Goal: Task Accomplishment & Management: Manage account settings

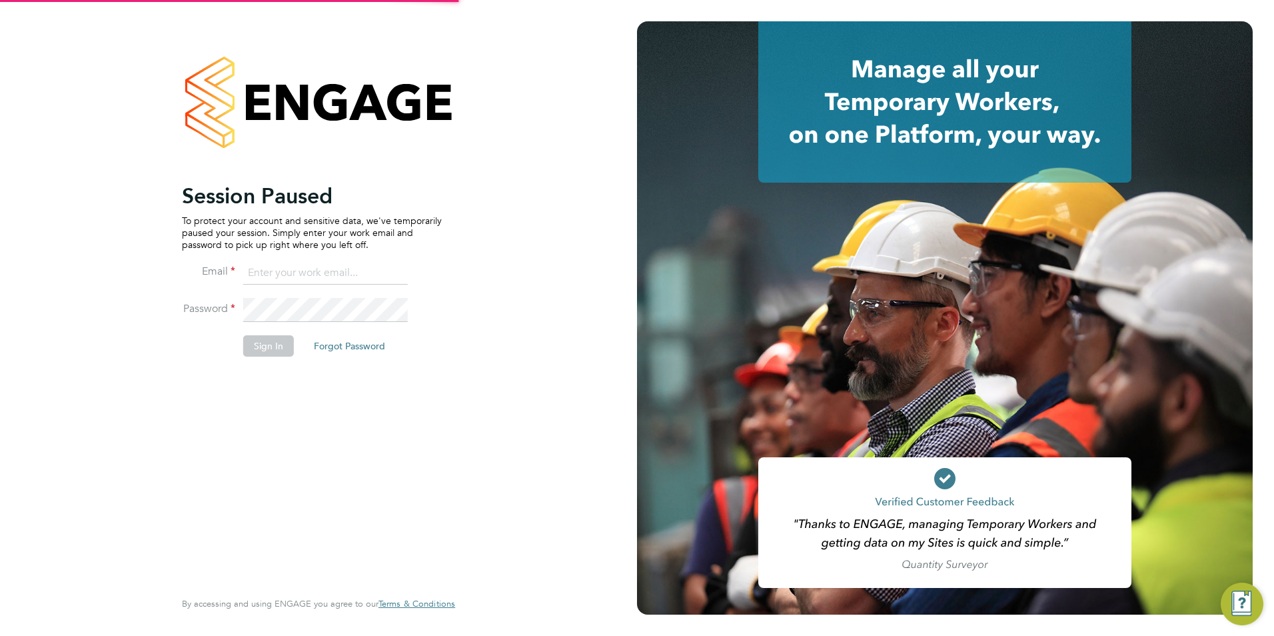
type input "louiscrawford@itsconstruction.co.uk"
click at [253, 346] on button "Sign In" at bounding box center [268, 345] width 51 height 21
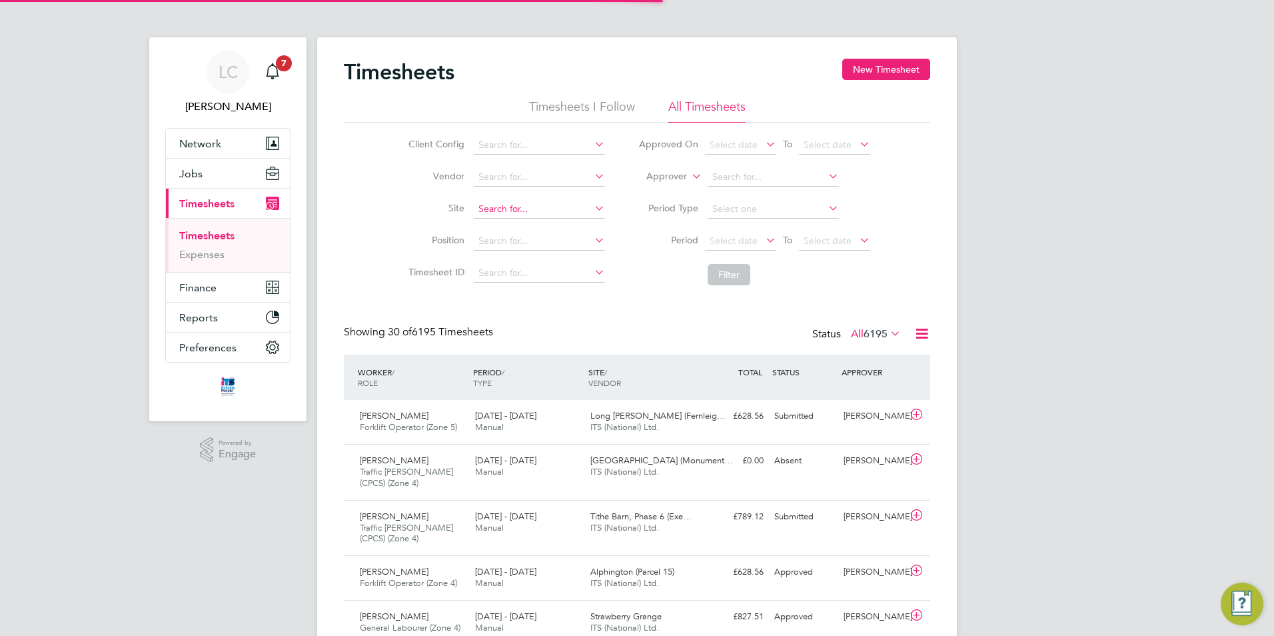
click at [516, 203] on input at bounding box center [539, 209] width 131 height 19
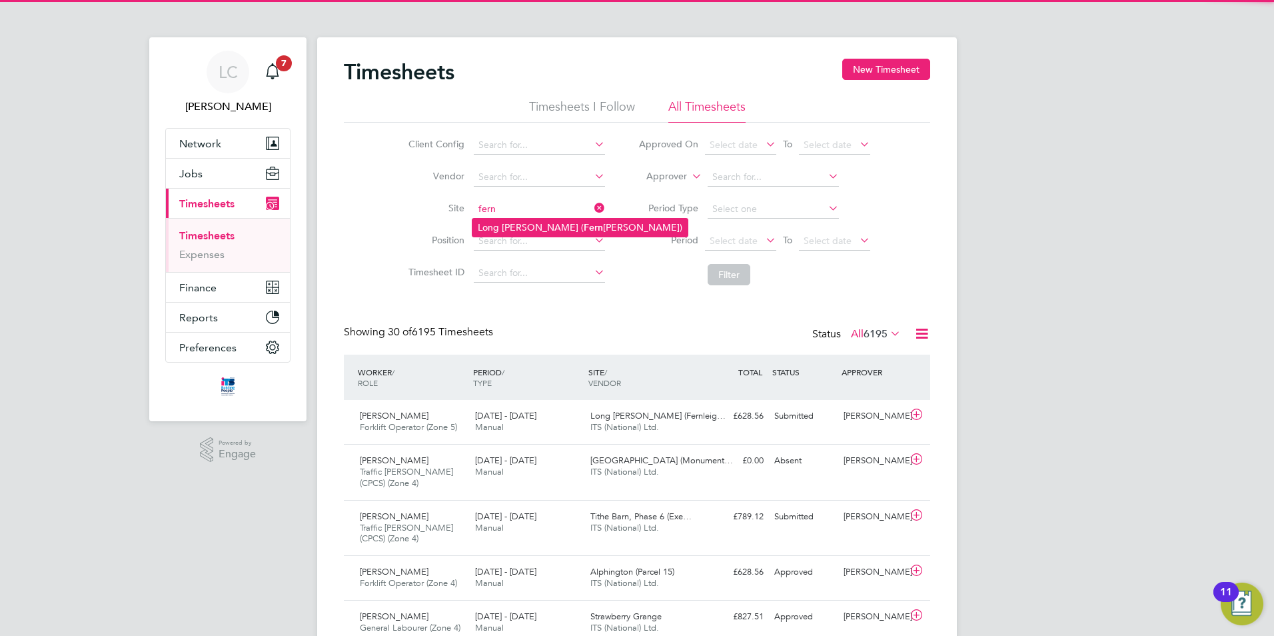
click at [584, 230] on b "Fern" at bounding box center [593, 227] width 19 height 11
type input "Long Marston (Fernleigh Park)"
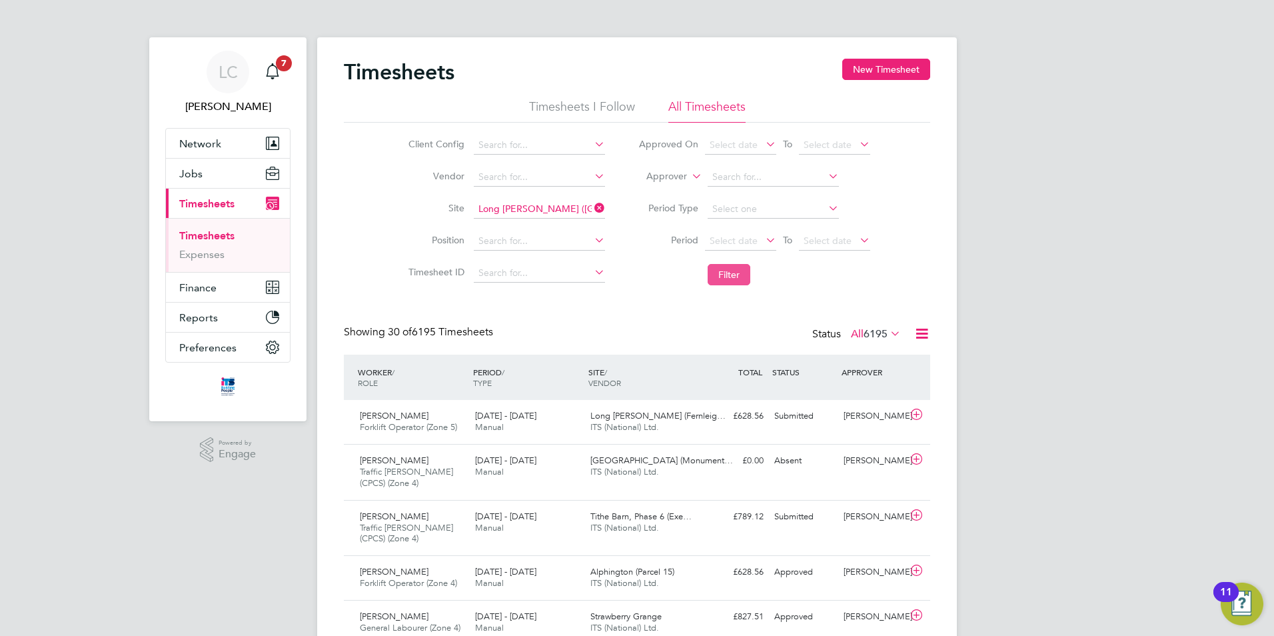
click at [719, 270] on button "Filter" at bounding box center [728, 274] width 43 height 21
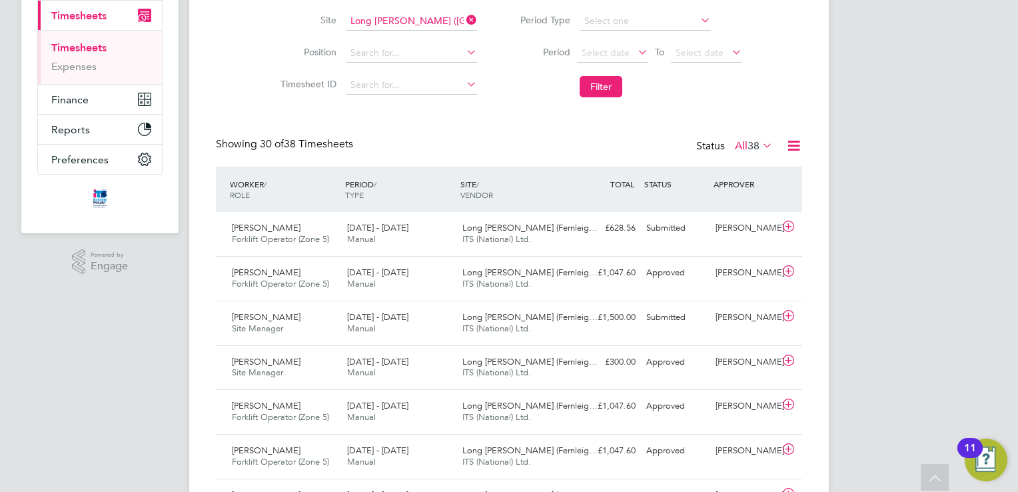
scroll to position [33, 116]
click at [791, 314] on icon at bounding box center [788, 315] width 17 height 11
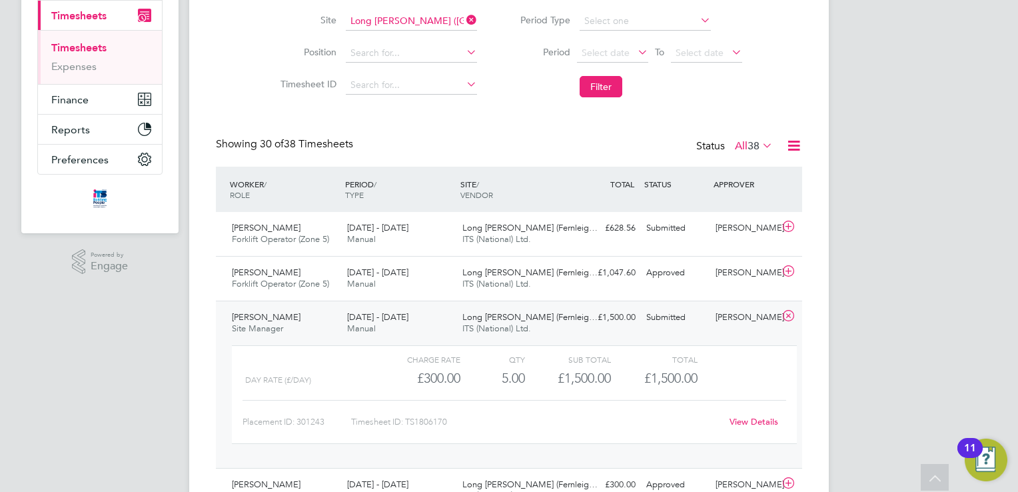
click at [751, 421] on link "View Details" at bounding box center [753, 421] width 49 height 11
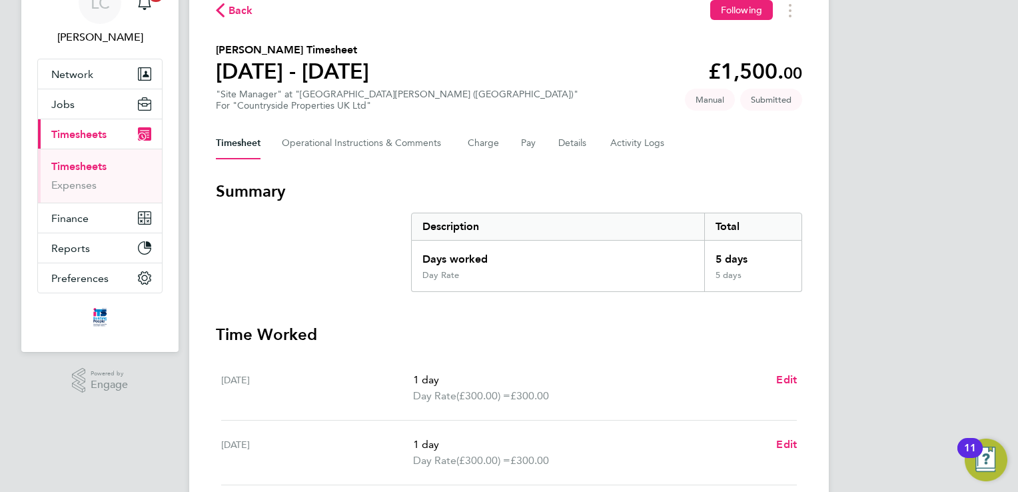
scroll to position [67, 0]
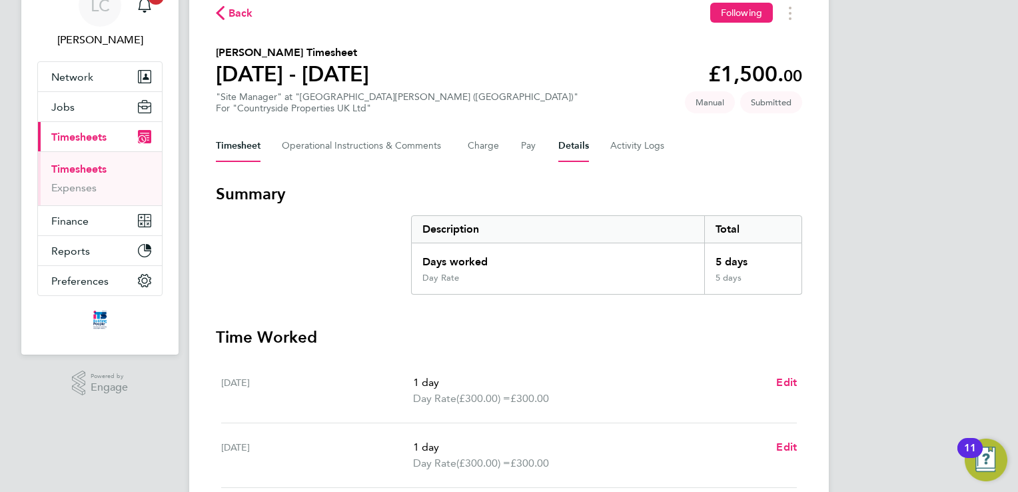
click at [566, 150] on button "Details" at bounding box center [573, 146] width 31 height 32
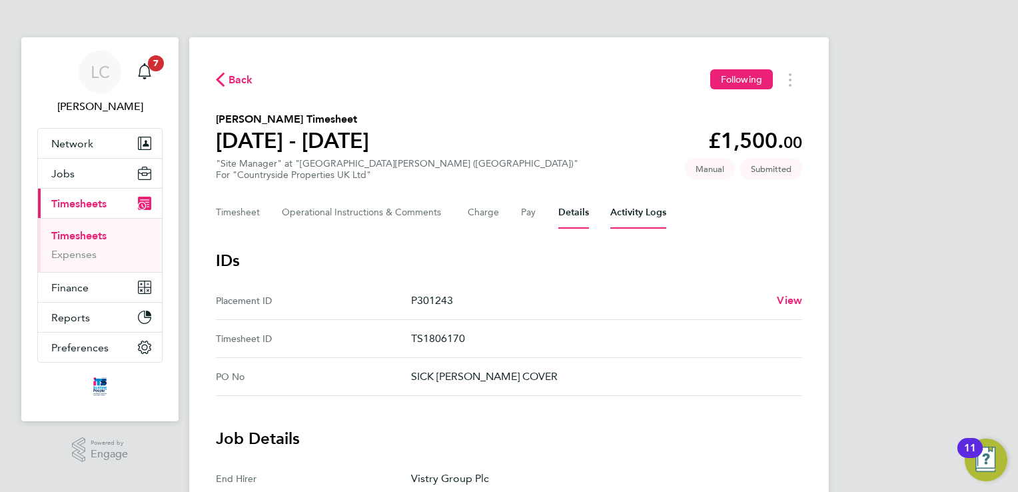
click at [628, 208] on Logs-tab "Activity Logs" at bounding box center [638, 213] width 56 height 32
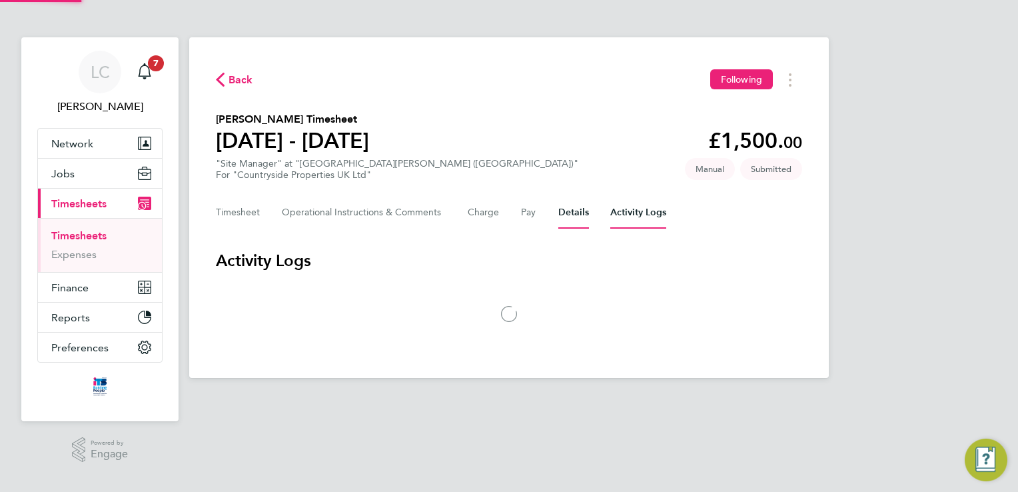
click at [560, 216] on button "Details" at bounding box center [573, 213] width 31 height 32
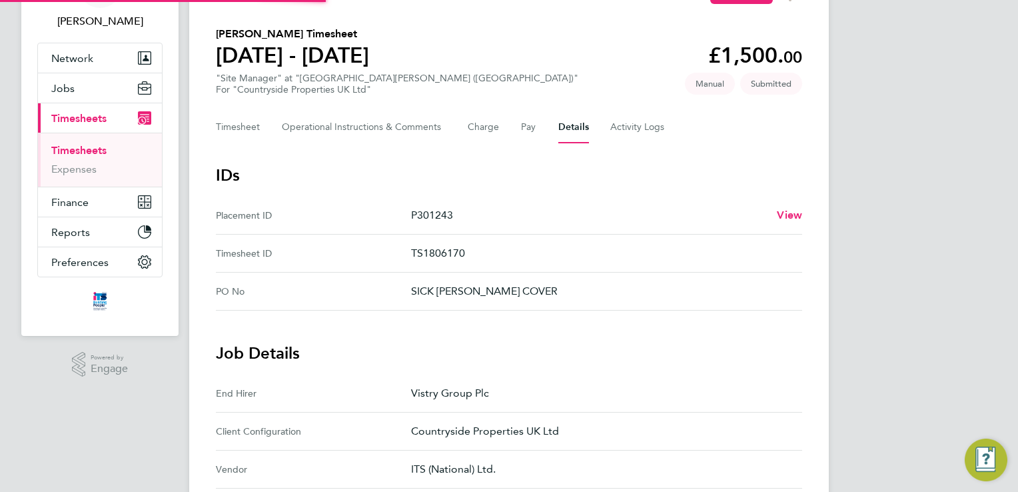
scroll to position [333, 0]
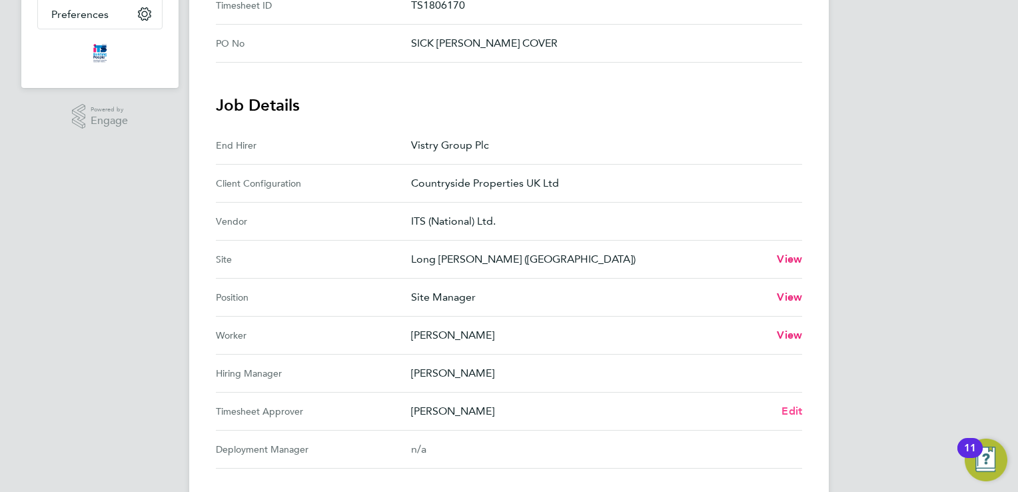
click at [796, 406] on span "Edit" at bounding box center [791, 410] width 21 height 13
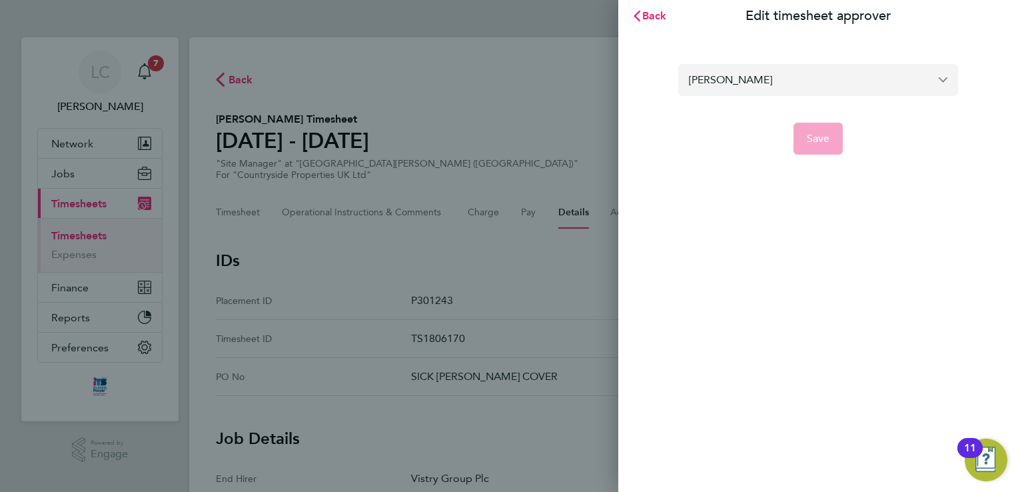
click at [770, 89] on input "Louis Sands" at bounding box center [818, 79] width 280 height 31
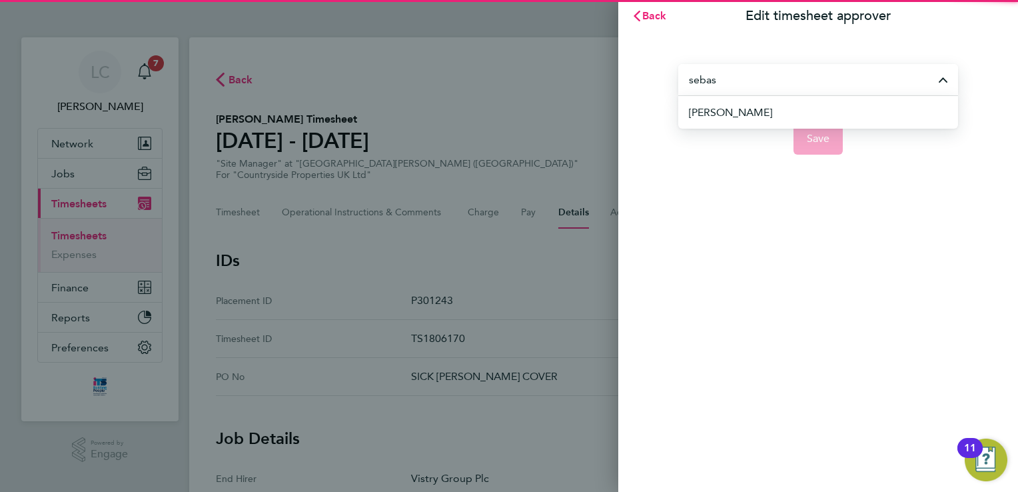
click at [769, 108] on span "Sebastian Talmacel" at bounding box center [730, 113] width 83 height 16
type input "Sebastian Talmacel"
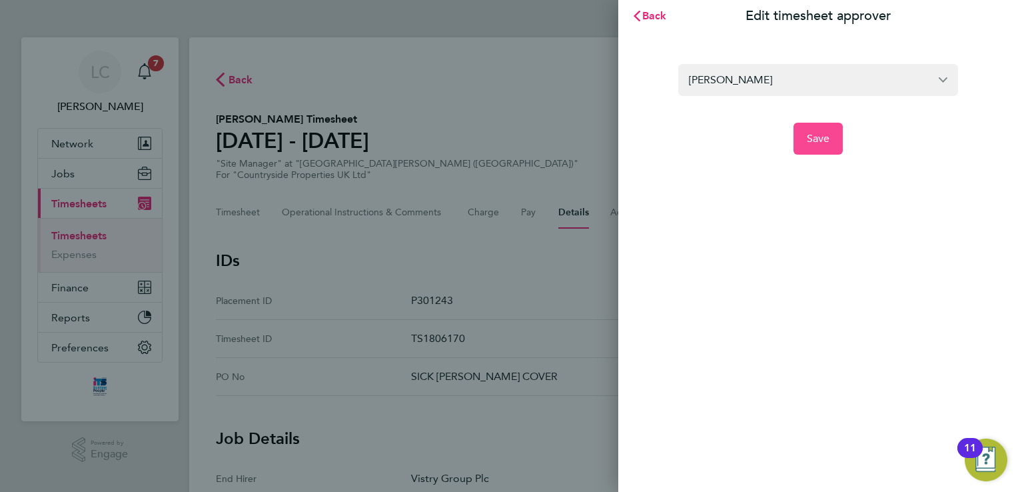
click at [817, 143] on span "Save" at bounding box center [818, 138] width 23 height 13
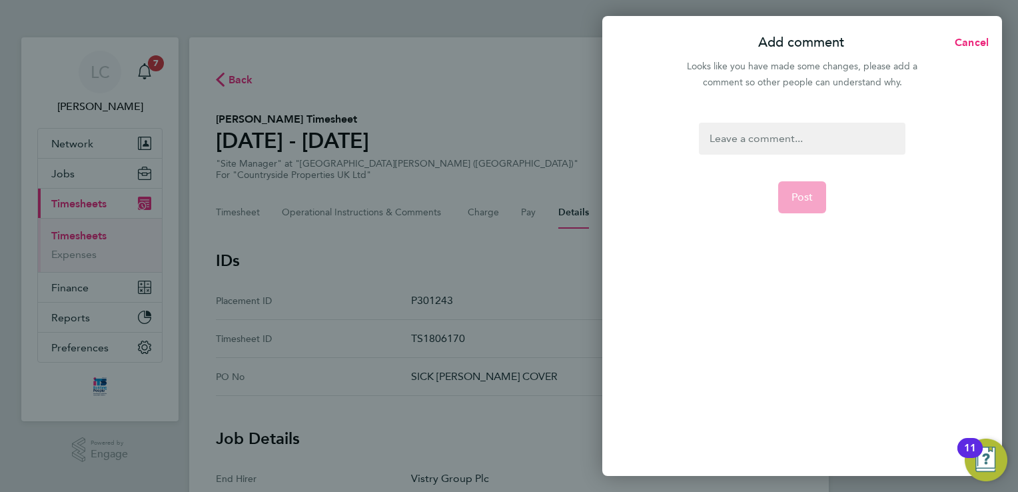
click at [807, 146] on div at bounding box center [802, 139] width 206 height 32
click at [810, 145] on div at bounding box center [802, 139] width 206 height 32
click at [813, 196] on button "Post" at bounding box center [802, 197] width 49 height 32
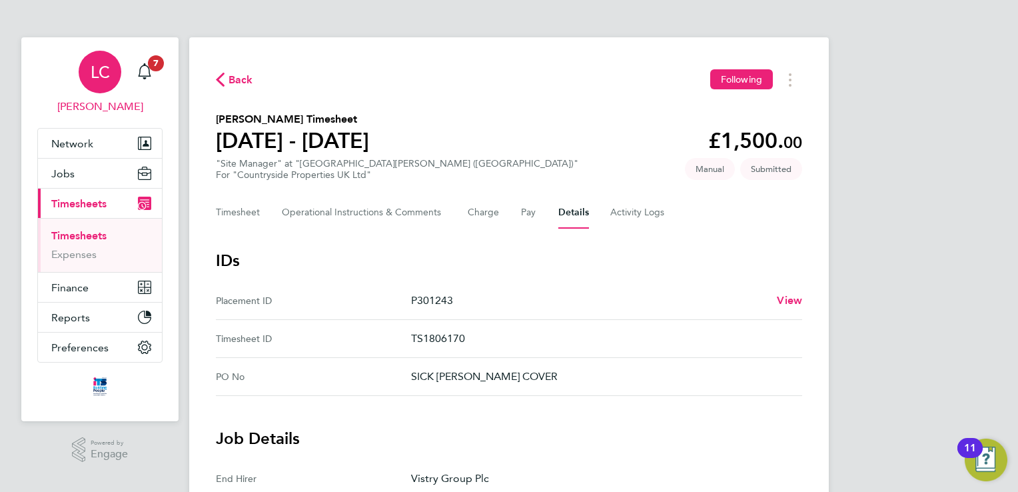
click at [83, 87] on app-avatar "LC" at bounding box center [100, 72] width 43 height 43
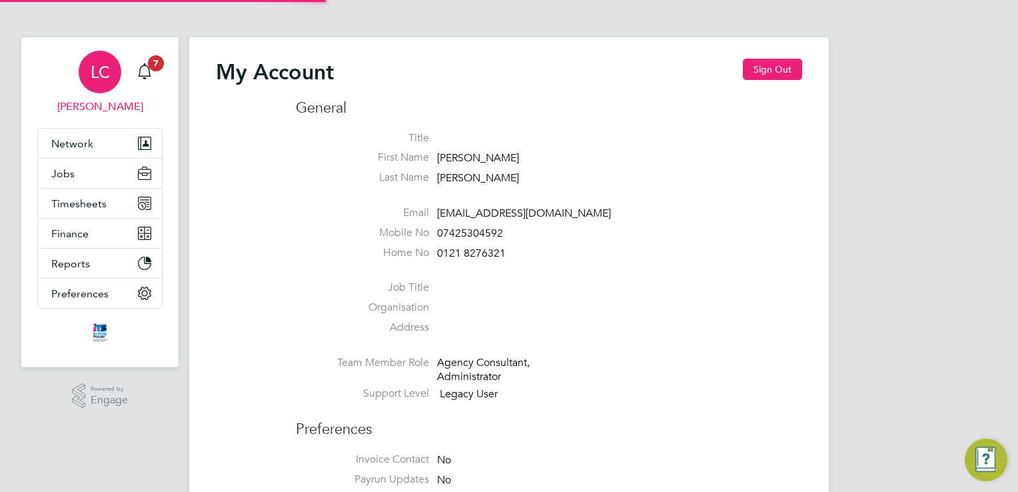
type input "louiscrawford@itsconstruction.co.uk"
